Goal: Task Accomplishment & Management: Use online tool/utility

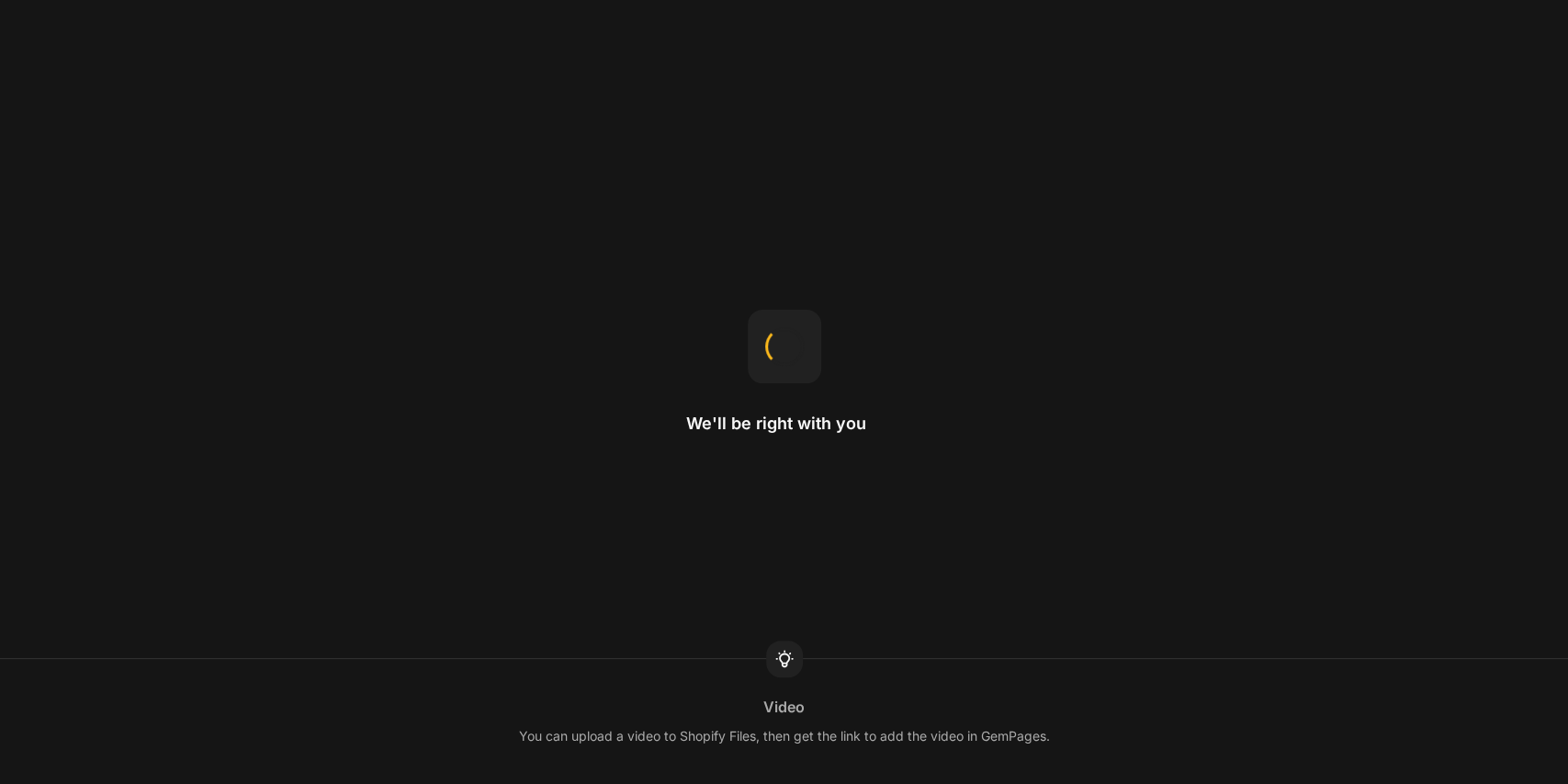
click at [142, 572] on div "We'll be right with you Video You can upload a video to Shopify Files, then get…" at bounding box center [784, 392] width 1568 height 784
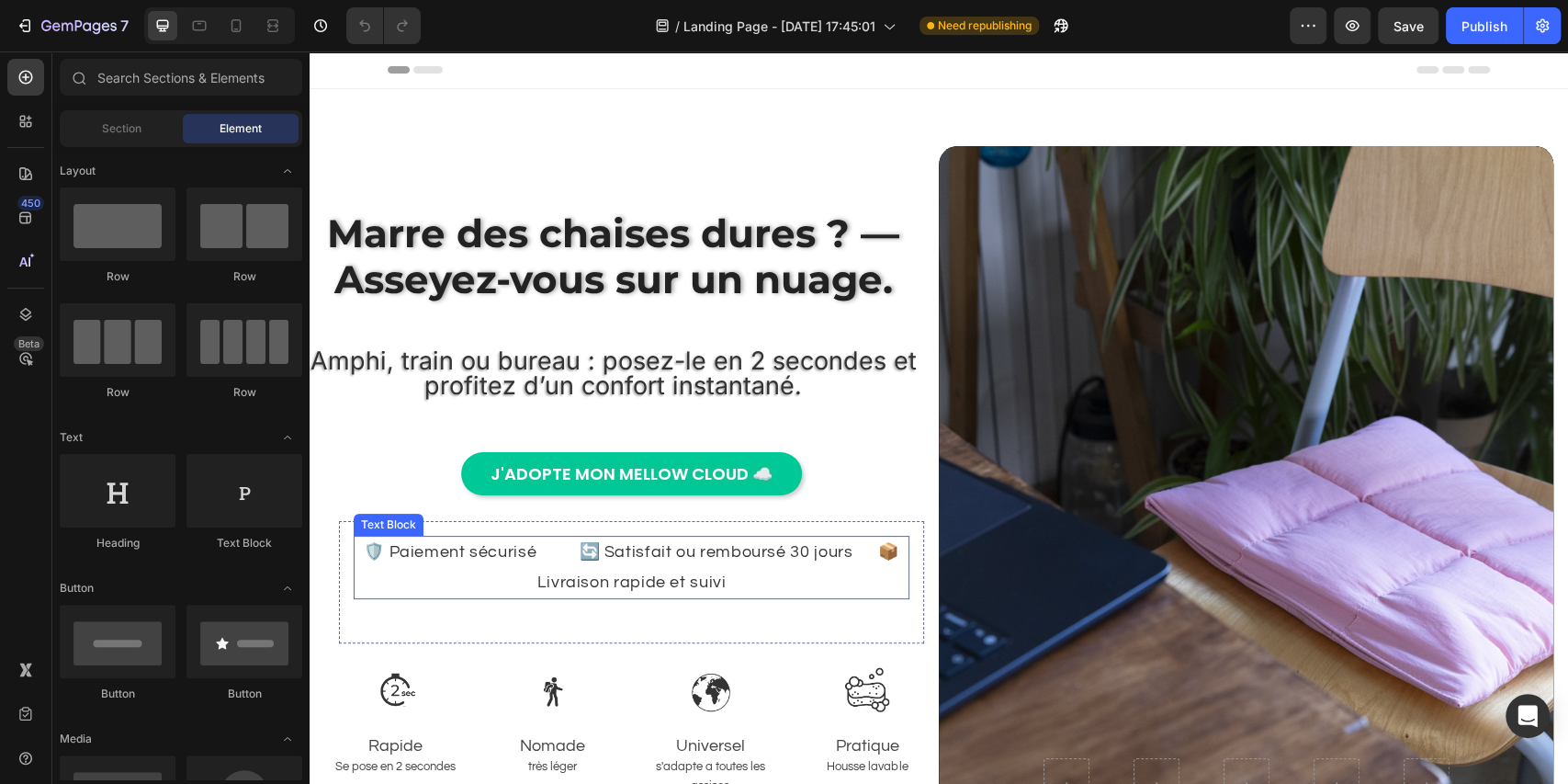
click at [515, 580] on p "🛡️ Paiement sécurisé 🔄 Satisfait ou remboursé 30 jours 📦 Livraison rapide et su…" at bounding box center [631, 567] width 552 height 60
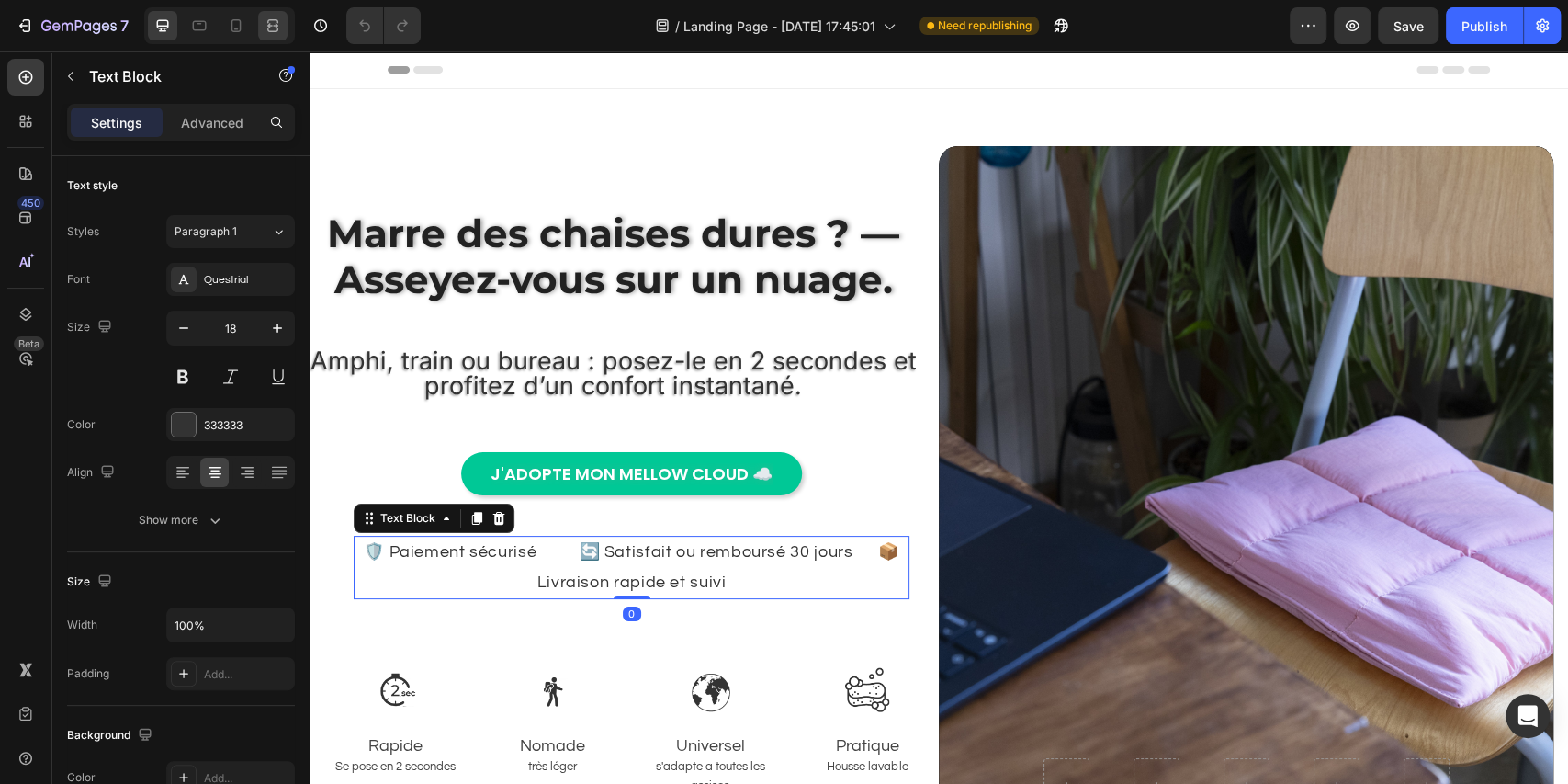
click at [260, 28] on div at bounding box center [273, 26] width 29 height 29
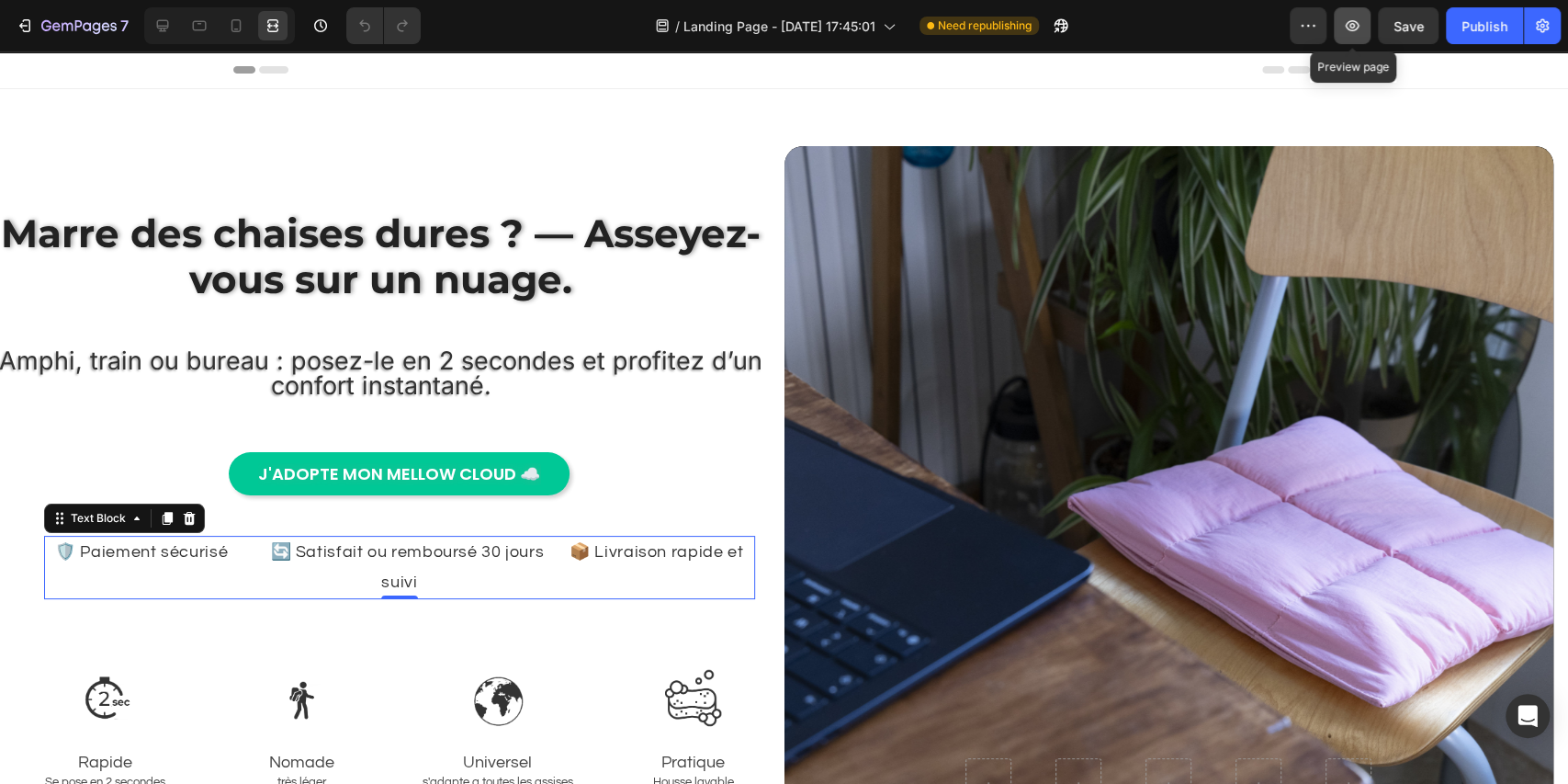
click at [1336, 31] on button "button" at bounding box center [1352, 25] width 36 height 36
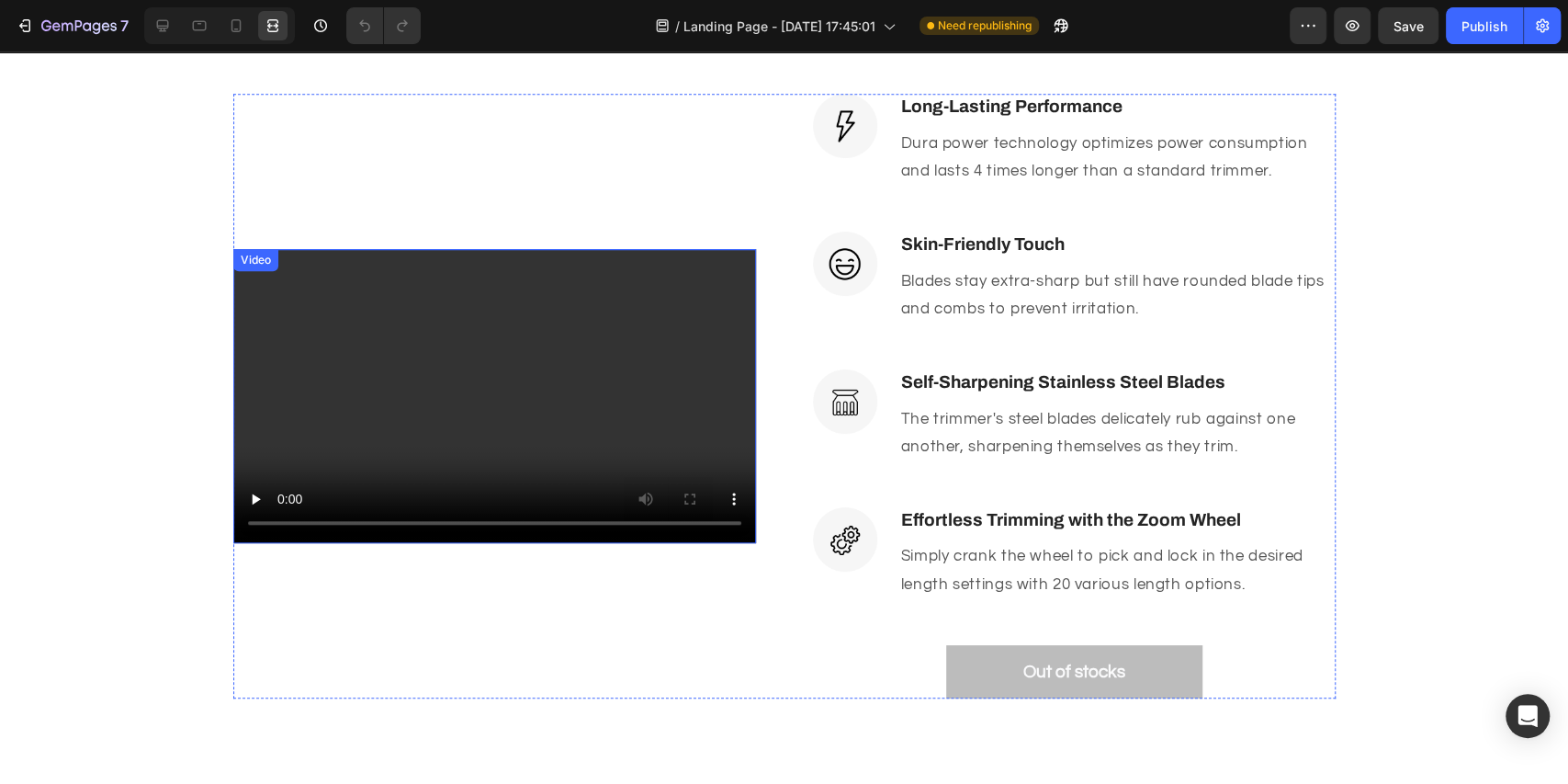
scroll to position [1041, 0]
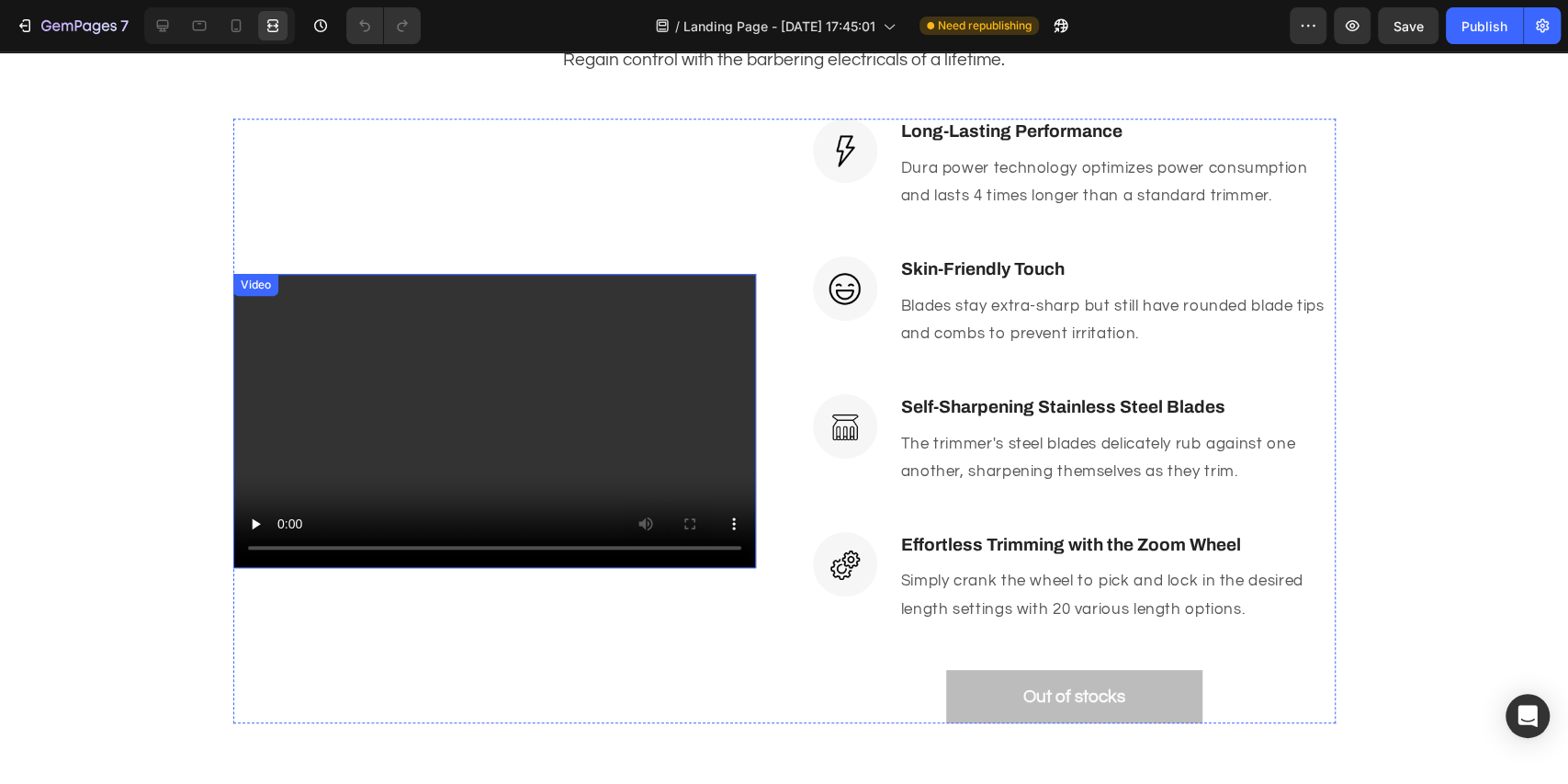
click at [568, 399] on video at bounding box center [495, 420] width 522 height 294
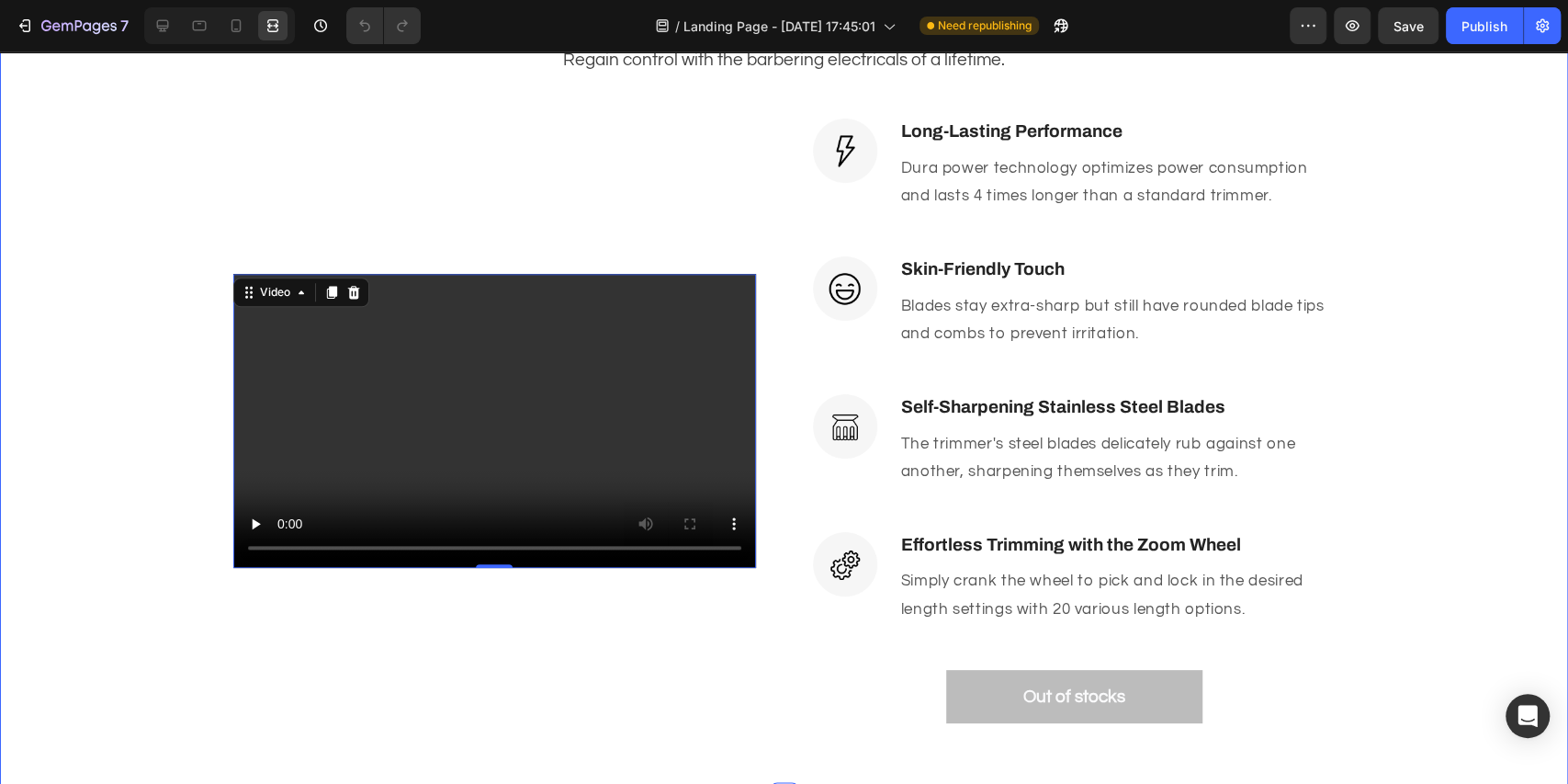
click at [639, 782] on div "Your Choice to Groom with Style & Precision Heading Regain control with the bar…" at bounding box center [784, 327] width 1568 height 940
click at [761, 396] on div "Video Image Long-Lasting Performance Heading Dura power technology optimizes po…" at bounding box center [784, 421] width 1103 height 605
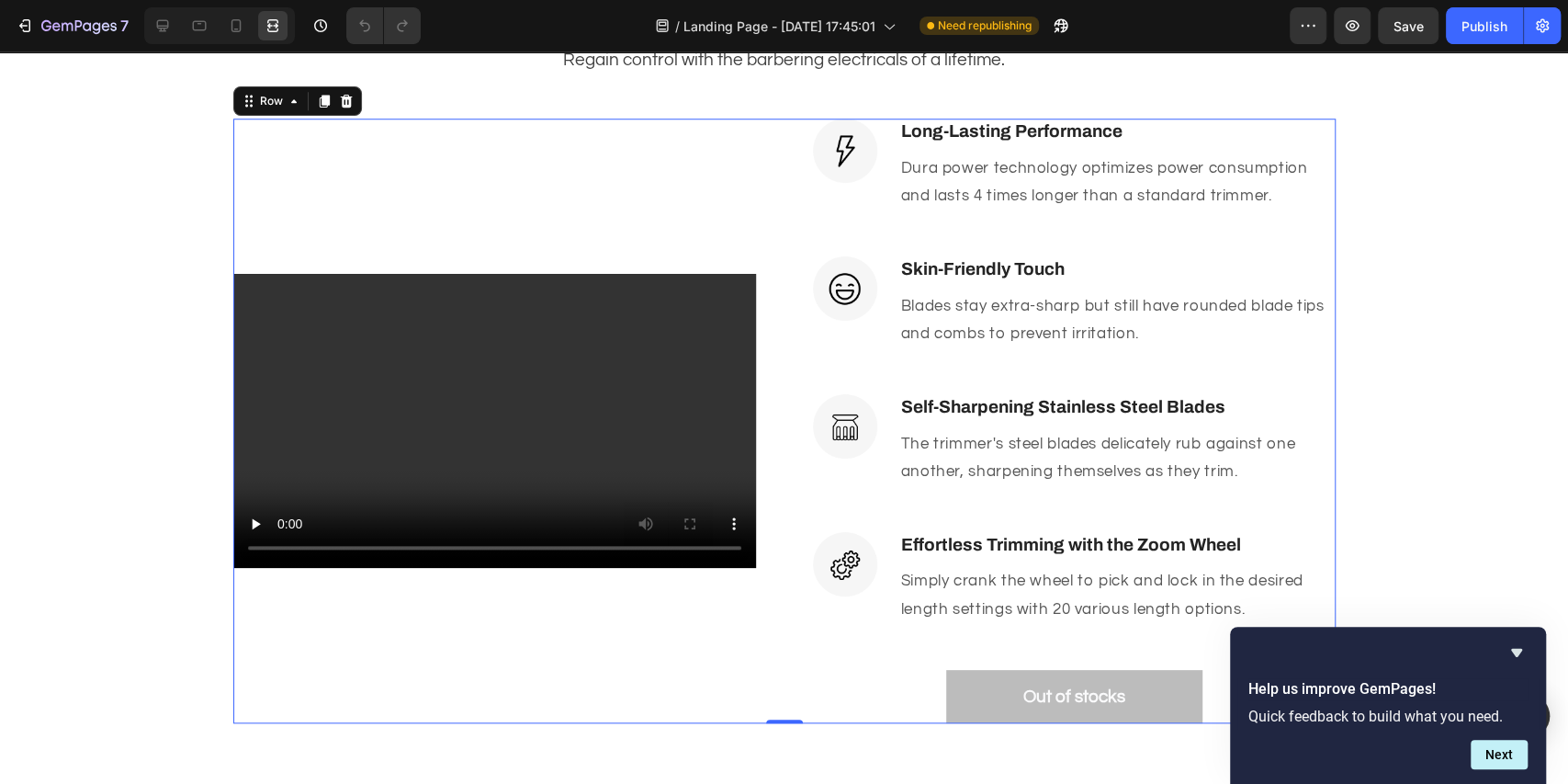
click at [791, 720] on div at bounding box center [784, 722] width 36 height 4
